Goal: Task Accomplishment & Management: Complete application form

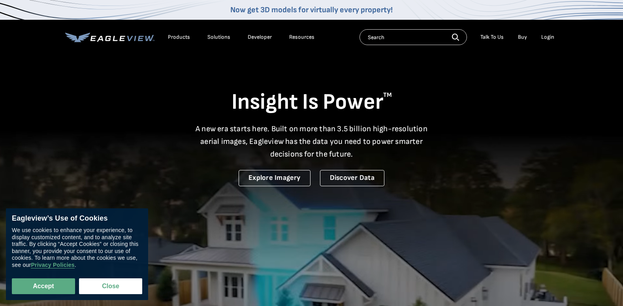
click at [545, 38] on div "Login" at bounding box center [548, 37] width 13 height 7
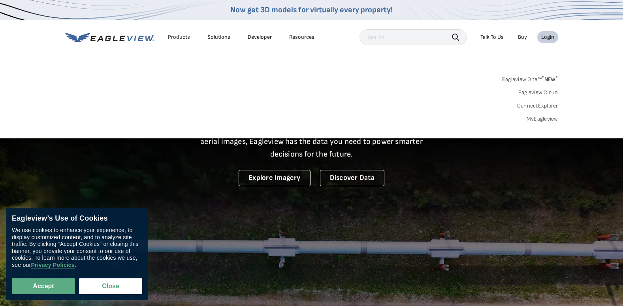
click at [545, 38] on div "Login" at bounding box center [548, 37] width 13 height 7
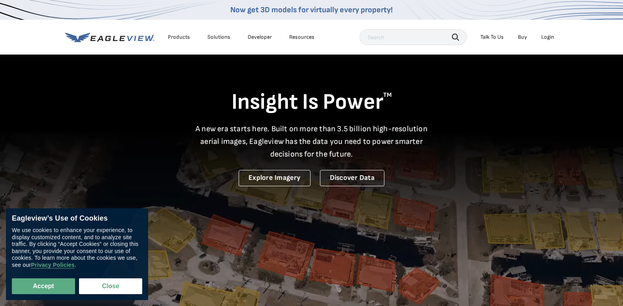
click at [545, 38] on div "Login" at bounding box center [548, 37] width 13 height 7
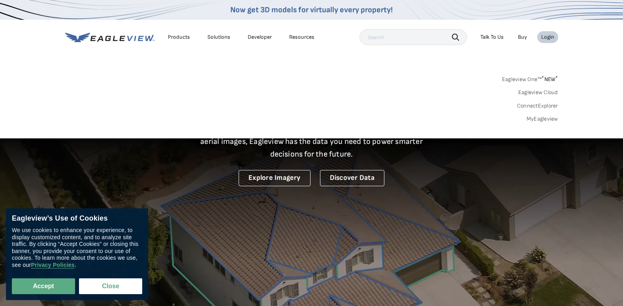
click at [547, 117] on link "MyEagleview" at bounding box center [543, 118] width 32 height 7
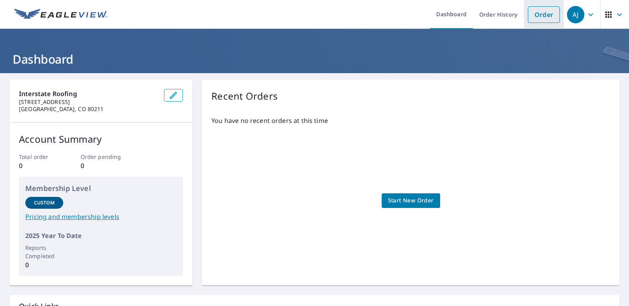
click at [536, 12] on link "Order" at bounding box center [544, 14] width 32 height 17
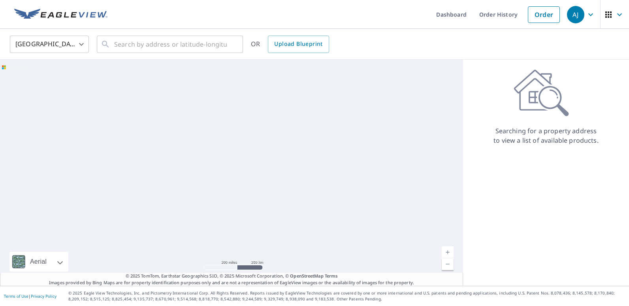
click at [418, 198] on div at bounding box center [231, 173] width 463 height 226
click at [393, 202] on div at bounding box center [231, 173] width 463 height 226
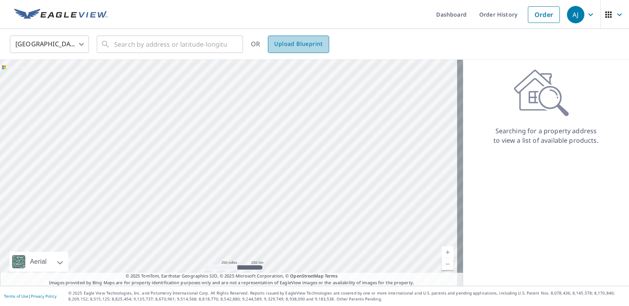
click at [315, 40] on span "Upload Blueprint" at bounding box center [298, 44] width 48 height 10
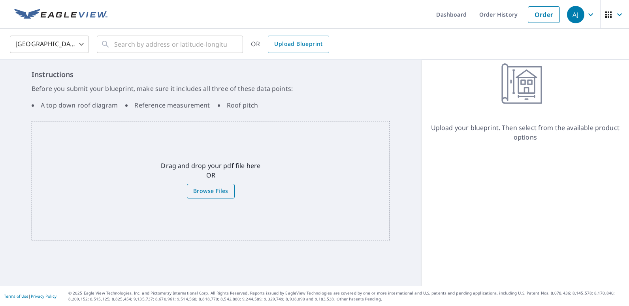
click at [219, 192] on span "Browse Files" at bounding box center [210, 191] width 35 height 10
click at [0, 0] on input "Browse Files" at bounding box center [0, 0] width 0 height 0
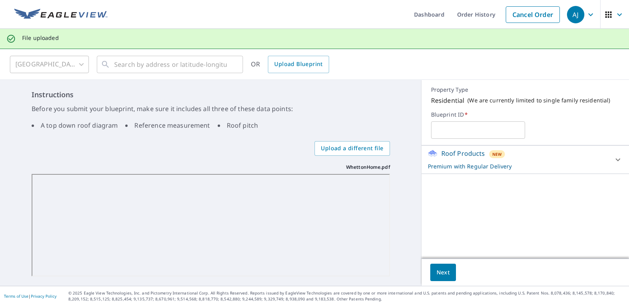
click at [445, 127] on input "text" at bounding box center [478, 130] width 94 height 22
type input "Whetton Home"
click at [439, 276] on span "Next" at bounding box center [443, 273] width 13 height 10
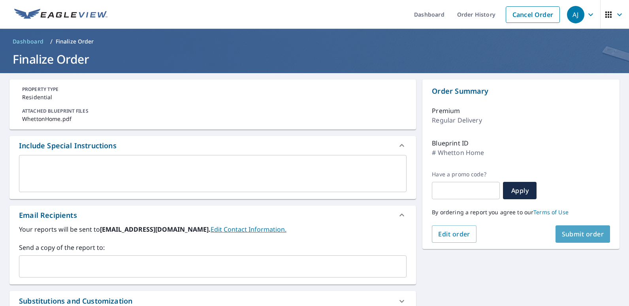
click at [584, 230] on span "Submit order" at bounding box center [583, 234] width 42 height 9
checkbox input "true"
